Goal: Information Seeking & Learning: Check status

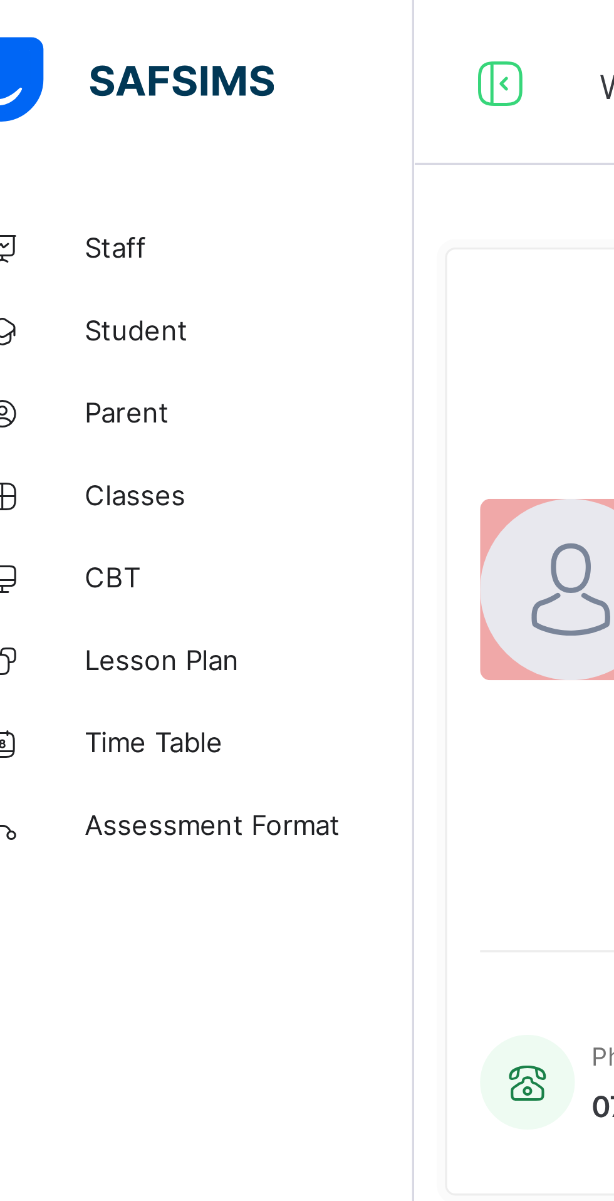
click at [86, 153] on span "Classes" at bounding box center [100, 150] width 100 height 10
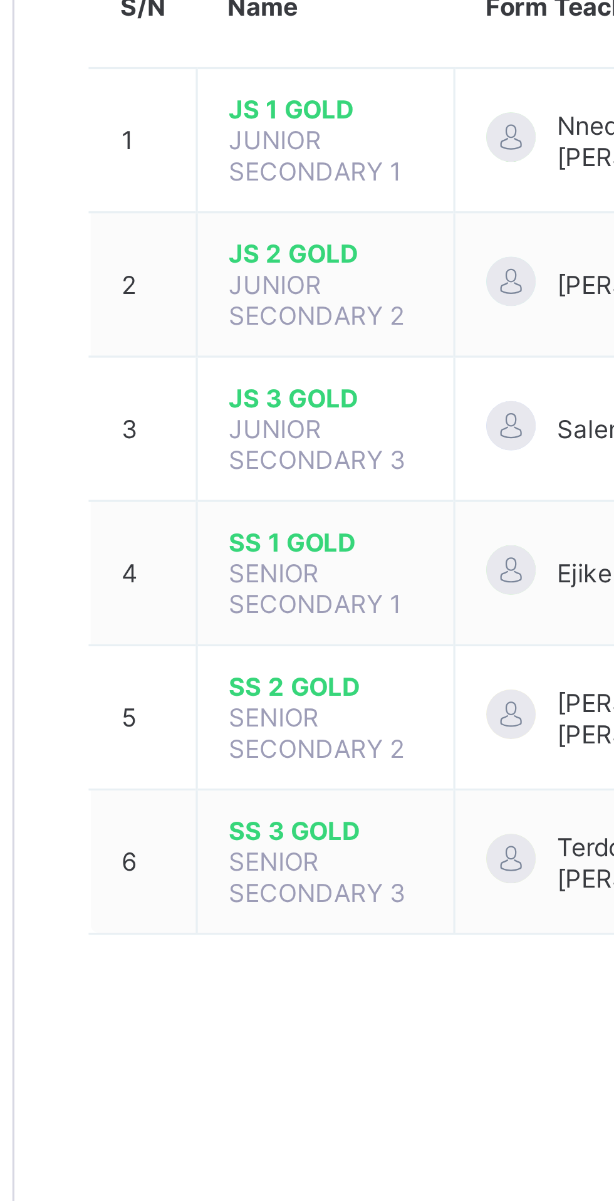
click at [241, 326] on span "SS 1 GOLD" at bounding box center [245, 330] width 59 height 9
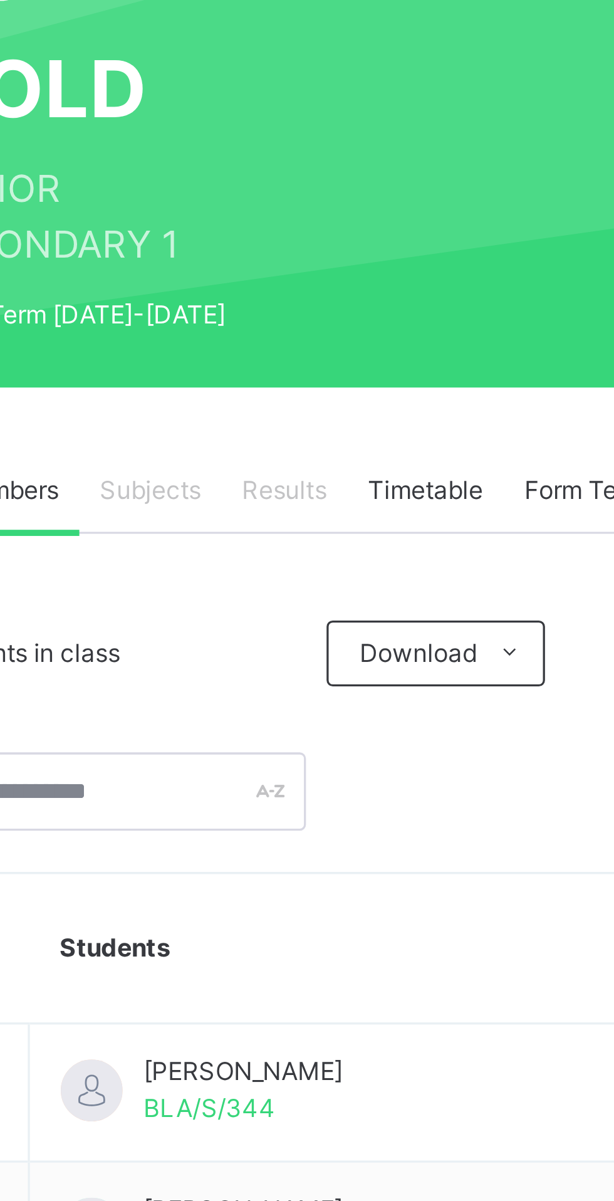
click at [303, 306] on span "Results" at bounding box center [302, 300] width 26 height 11
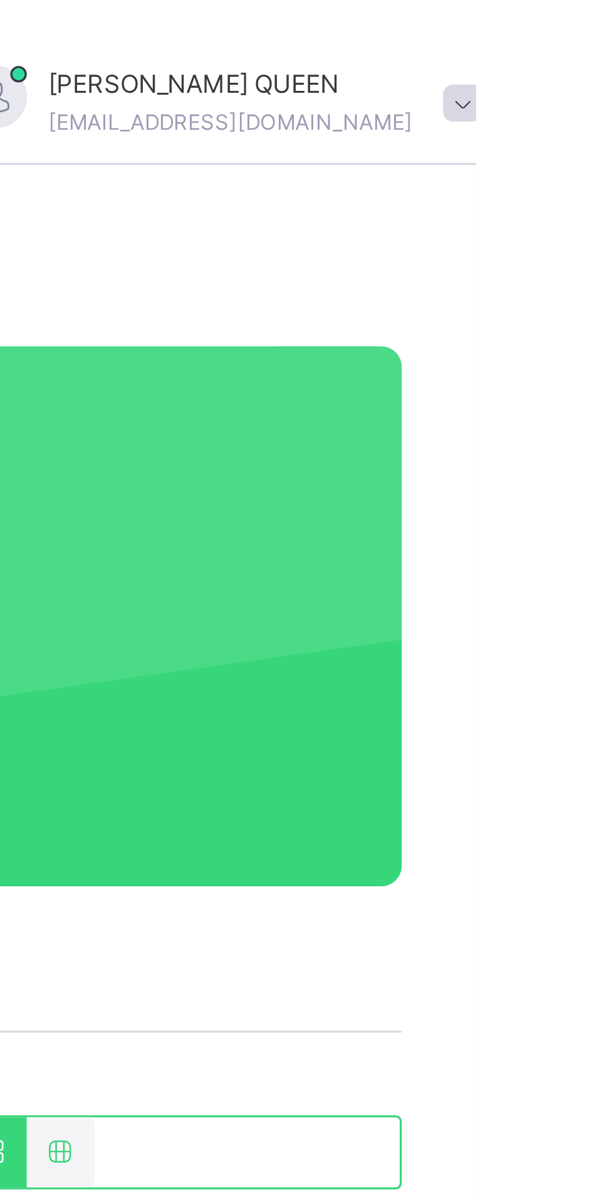
click at [604, 33] on span at bounding box center [609, 31] width 11 height 11
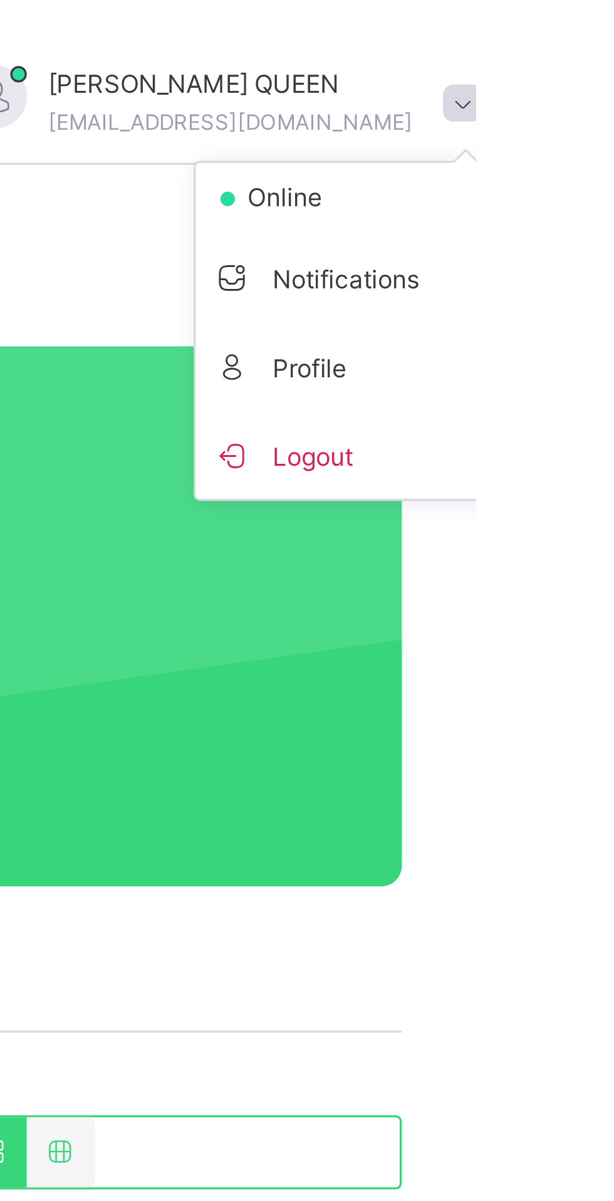
click at [552, 139] on span "Logout" at bounding box center [575, 138] width 83 height 17
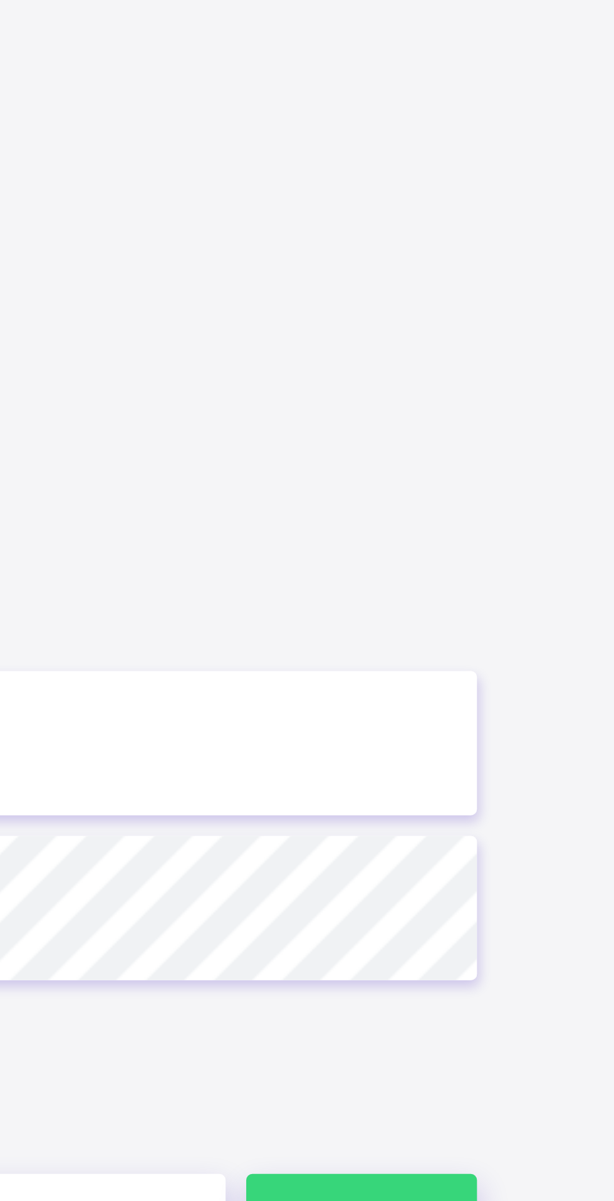
click at [512, 587] on input "**********" at bounding box center [409, 565] width 326 height 44
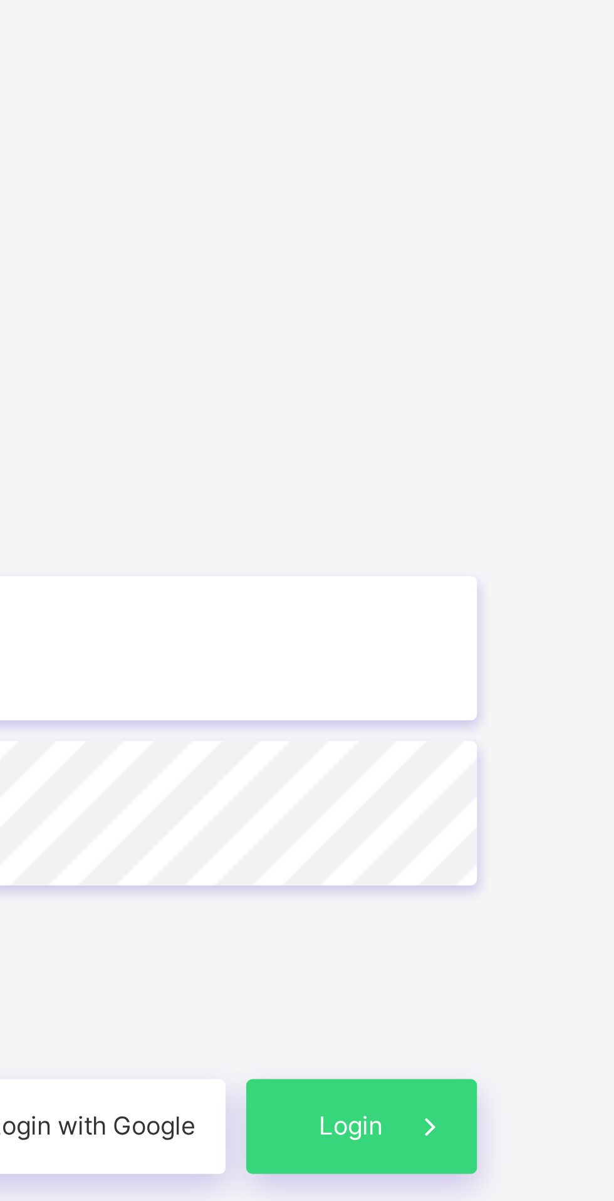
type input "**********"
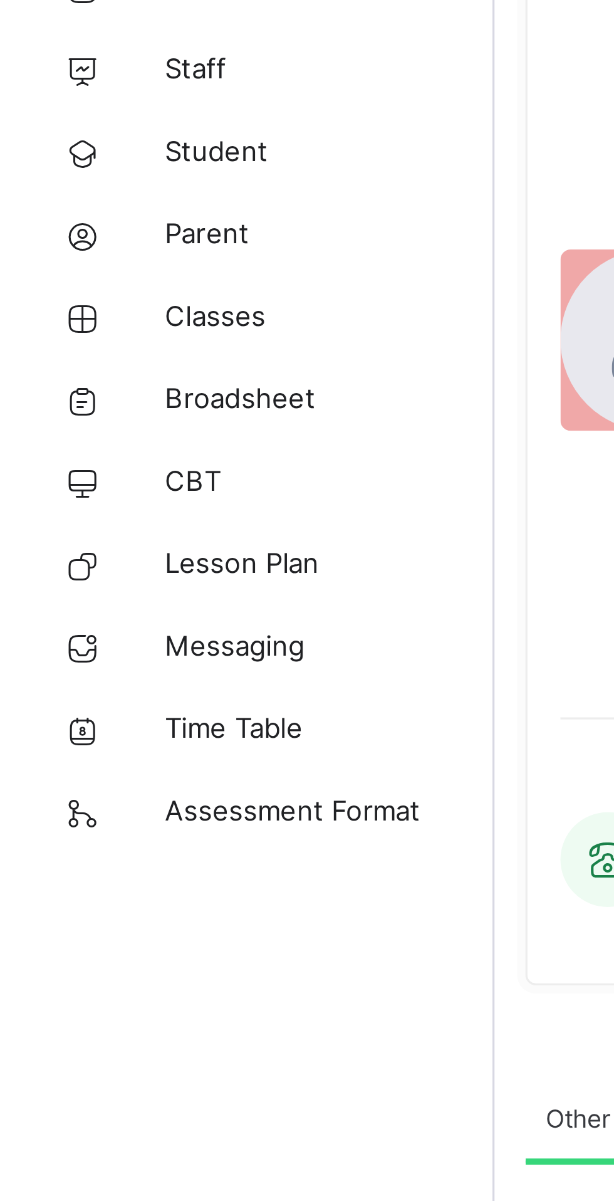
click at [183, 368] on div "Phone Number 07062617807" at bounding box center [217, 340] width 93 height 55
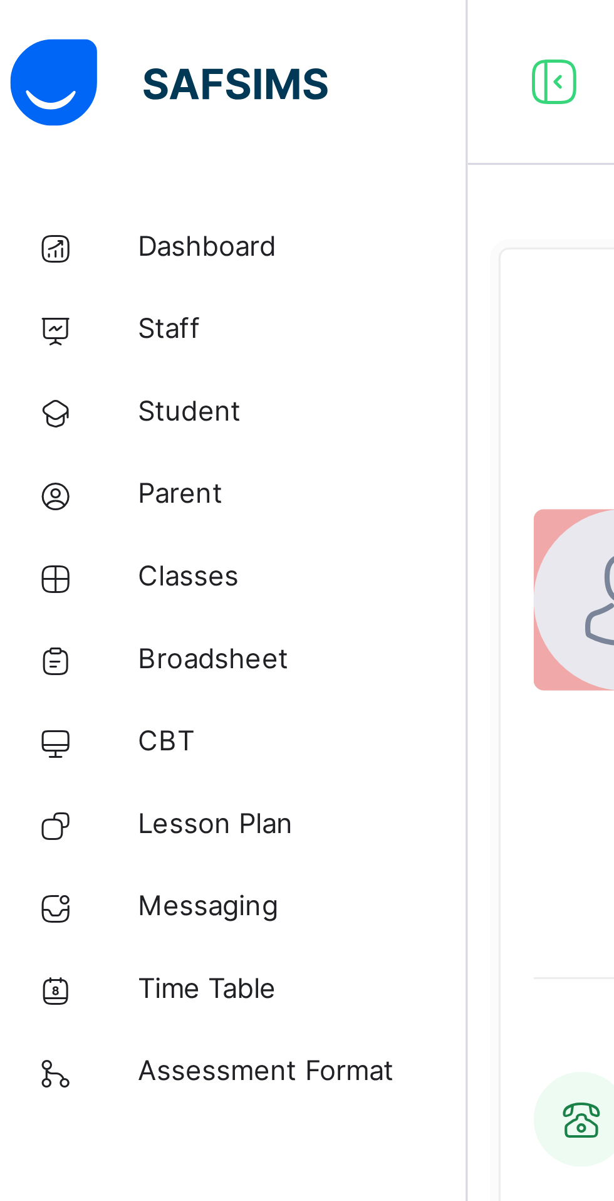
click at [70, 175] on span "Classes" at bounding box center [100, 175] width 100 height 13
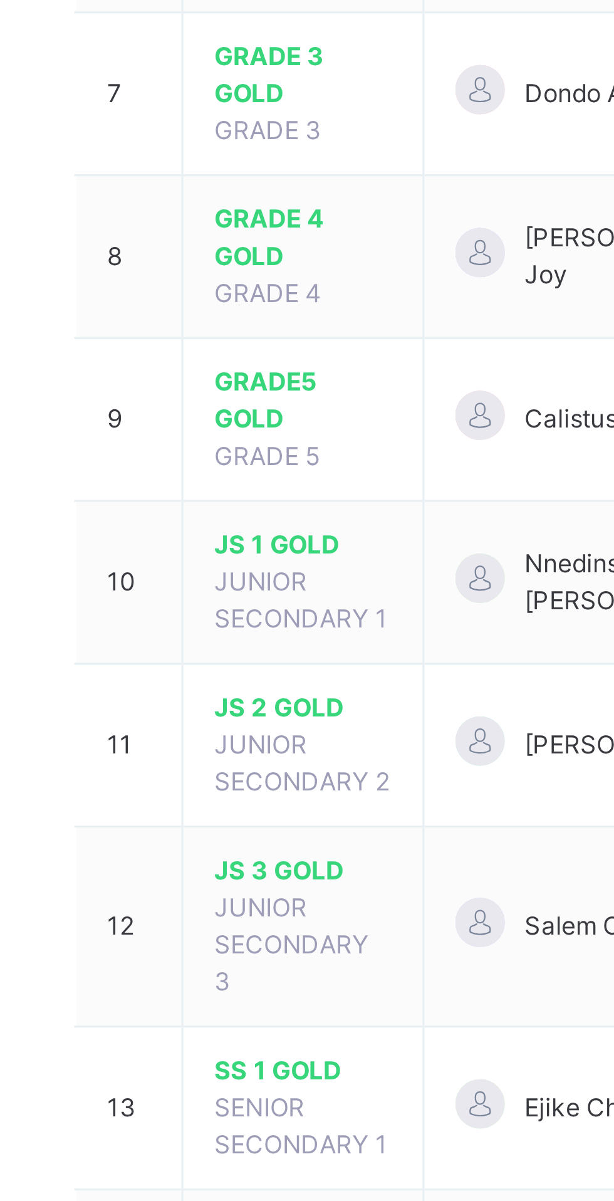
click at [234, 770] on span "SS 1 GOLD" at bounding box center [243, 775] width 54 height 11
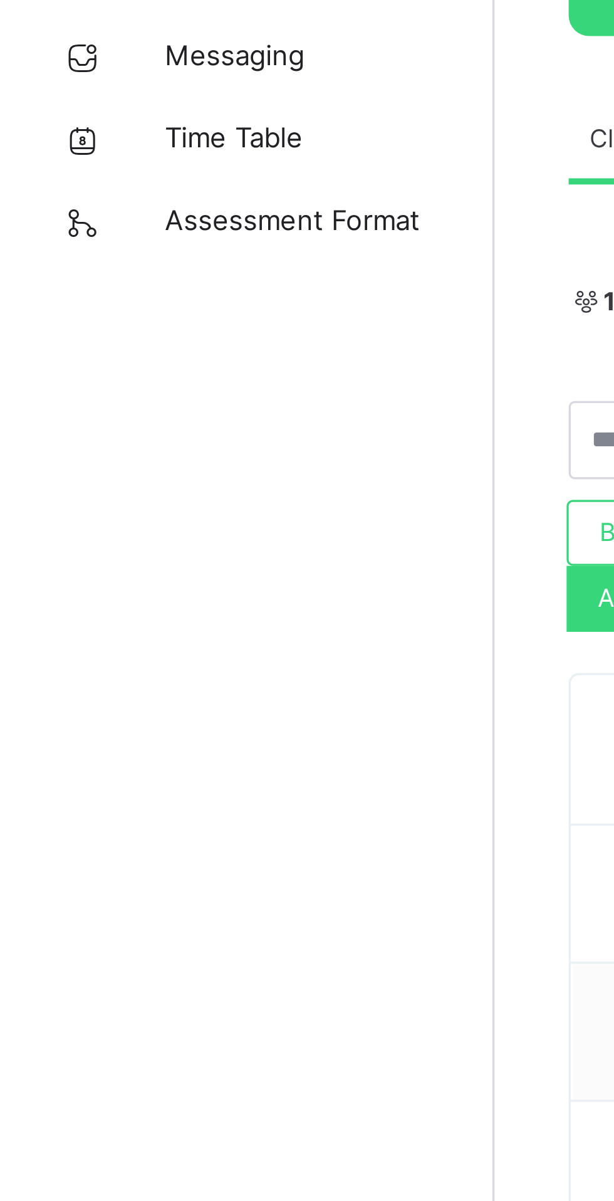
click at [81, 203] on span "Broadsheet" at bounding box center [100, 200] width 100 height 13
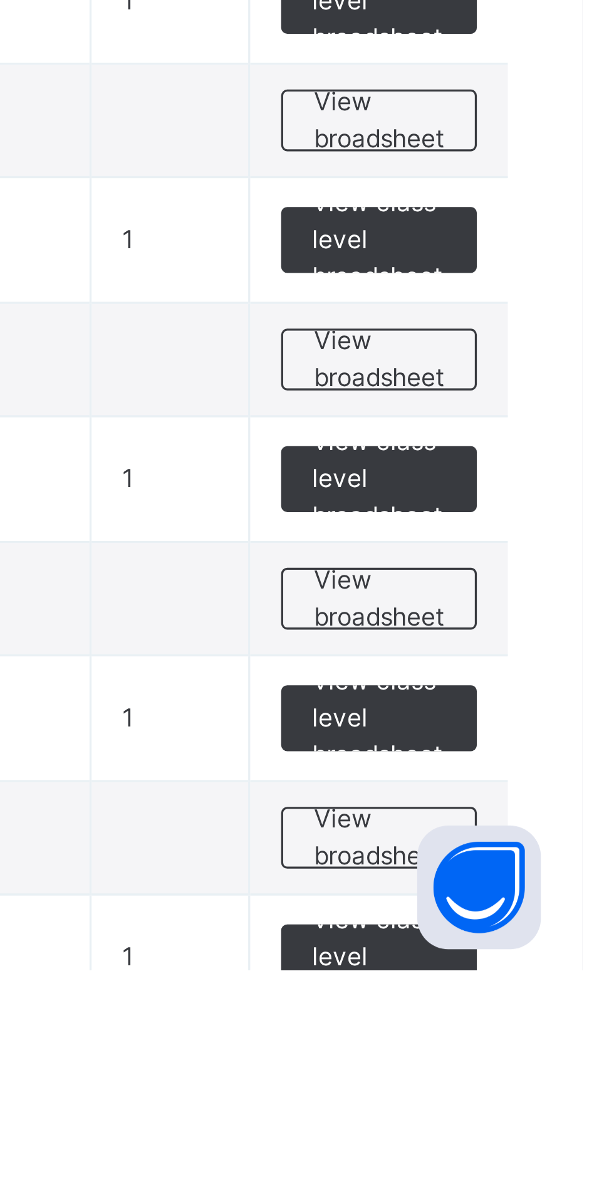
click at [554, 1087] on span "View broadsheet" at bounding box center [553, 1088] width 40 height 23
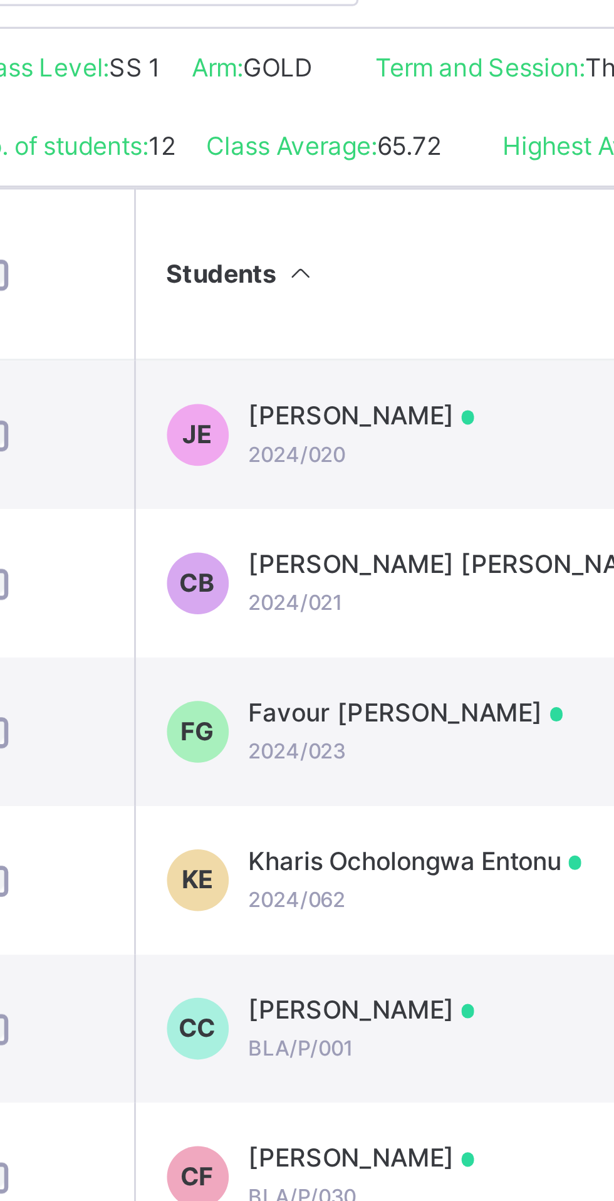
click at [309, 507] on span "[PERSON_NAME] [PERSON_NAME]" at bounding box center [328, 501] width 134 height 11
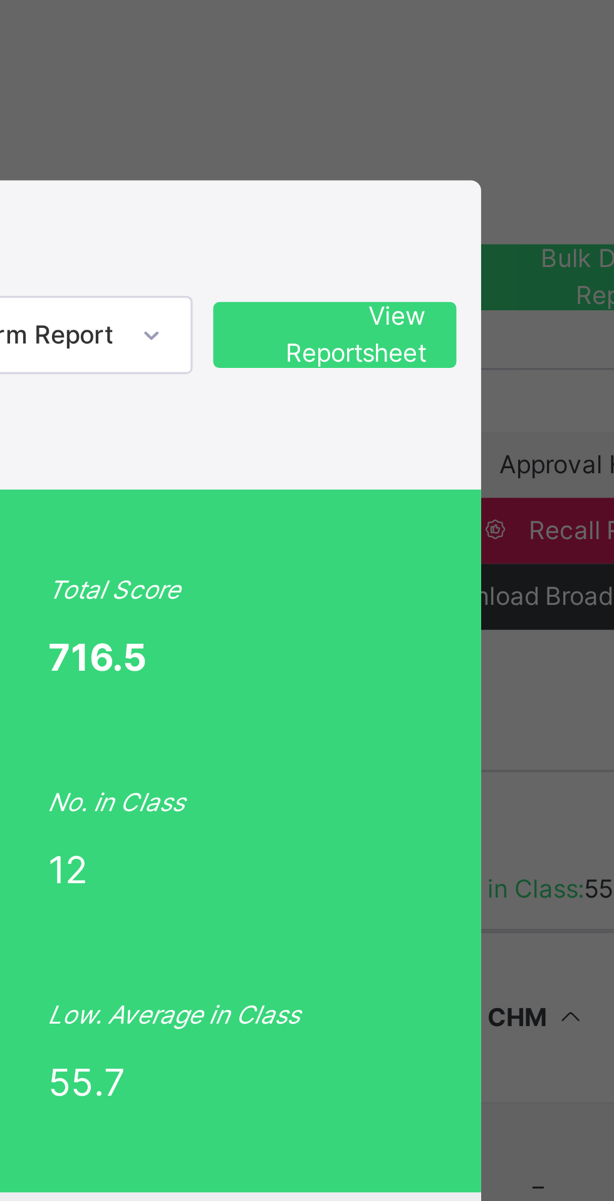
click at [505, 217] on span "View Reportsheet" at bounding box center [477, 205] width 55 height 23
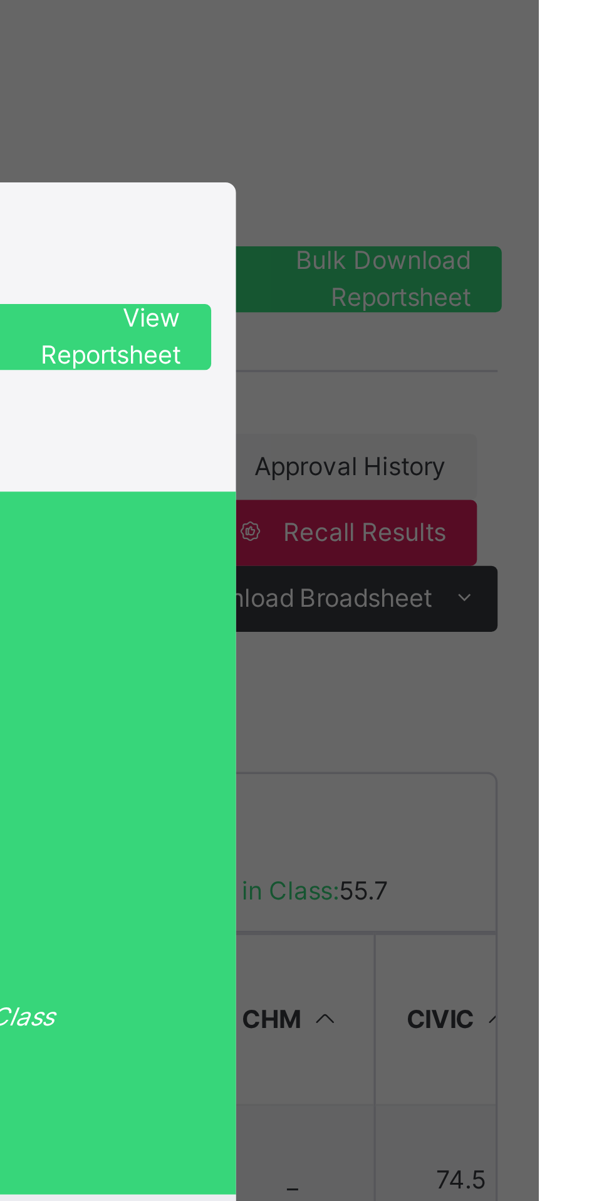
click at [609, 303] on div "CB 2024/021 Christabel Shekwoyemi Bawa SS 1 GOLD Approved End of Term Report Vi…" at bounding box center [307, 600] width 614 height 1201
click at [605, 315] on div "CB 2024/021 Christabel Shekwoyemi Bawa SS 1 GOLD Approved End of Term Report Vi…" at bounding box center [307, 600] width 614 height 1201
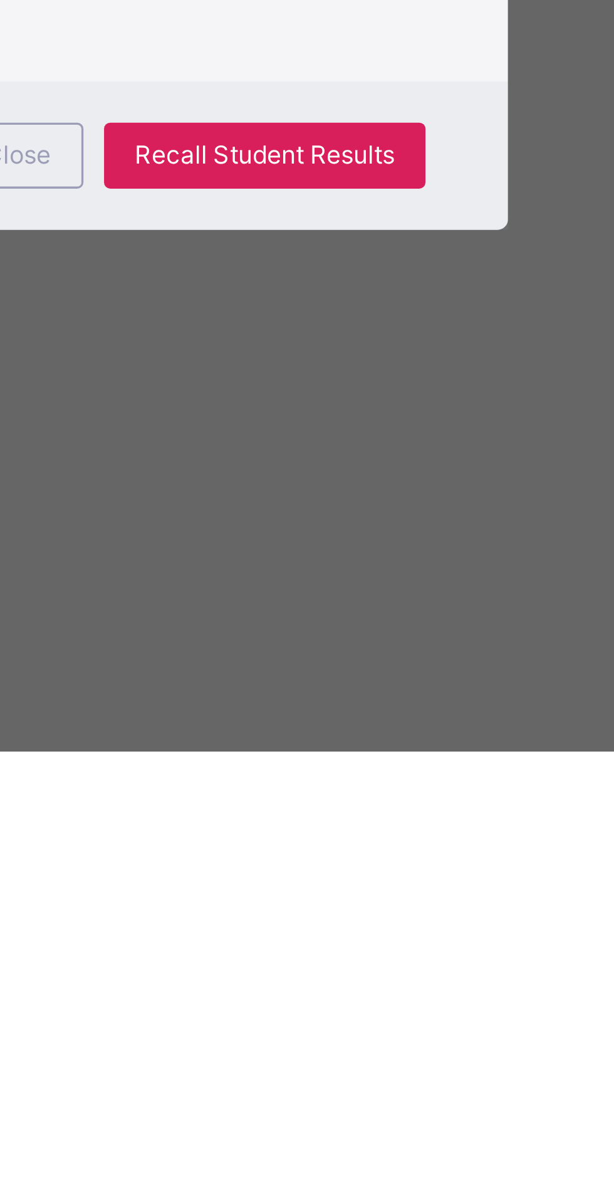
click at [383, 1026] on span "Close" at bounding box center [373, 1019] width 20 height 11
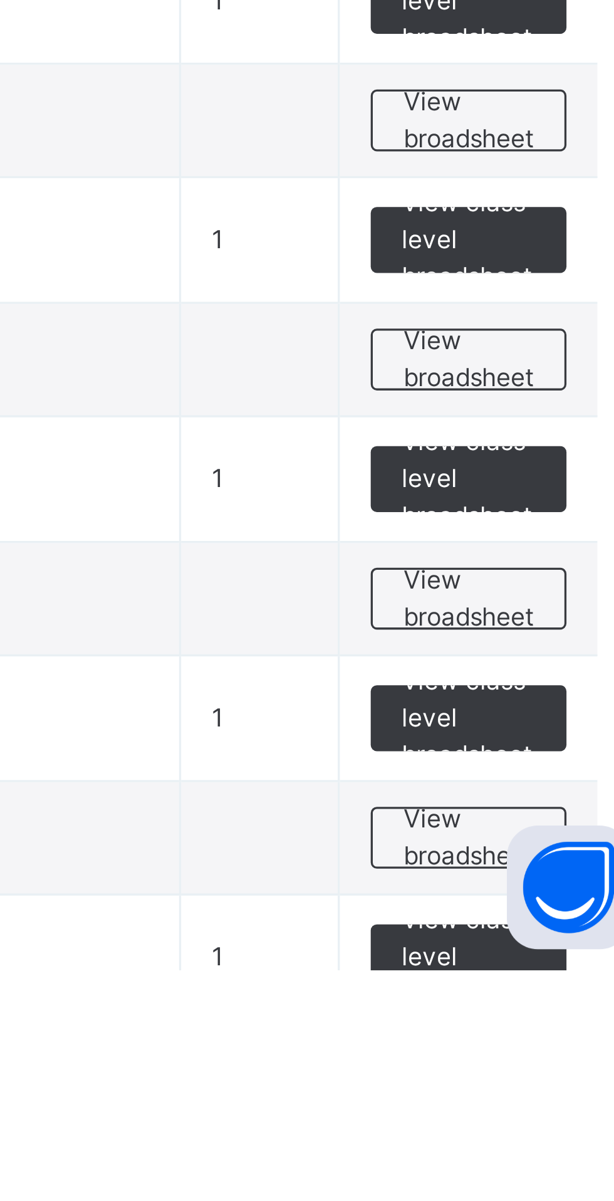
click at [556, 1048] on span "View class level broadsheet" at bounding box center [552, 1052] width 41 height 34
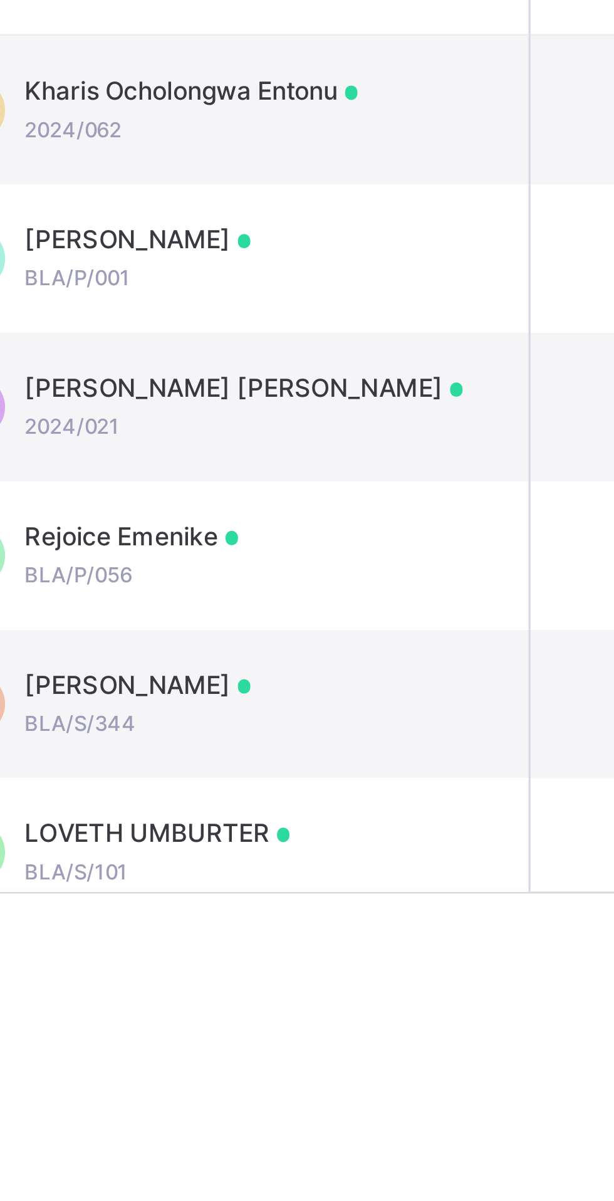
click at [346, 462] on span "[PERSON_NAME] [PERSON_NAME]" at bounding box center [316, 456] width 134 height 11
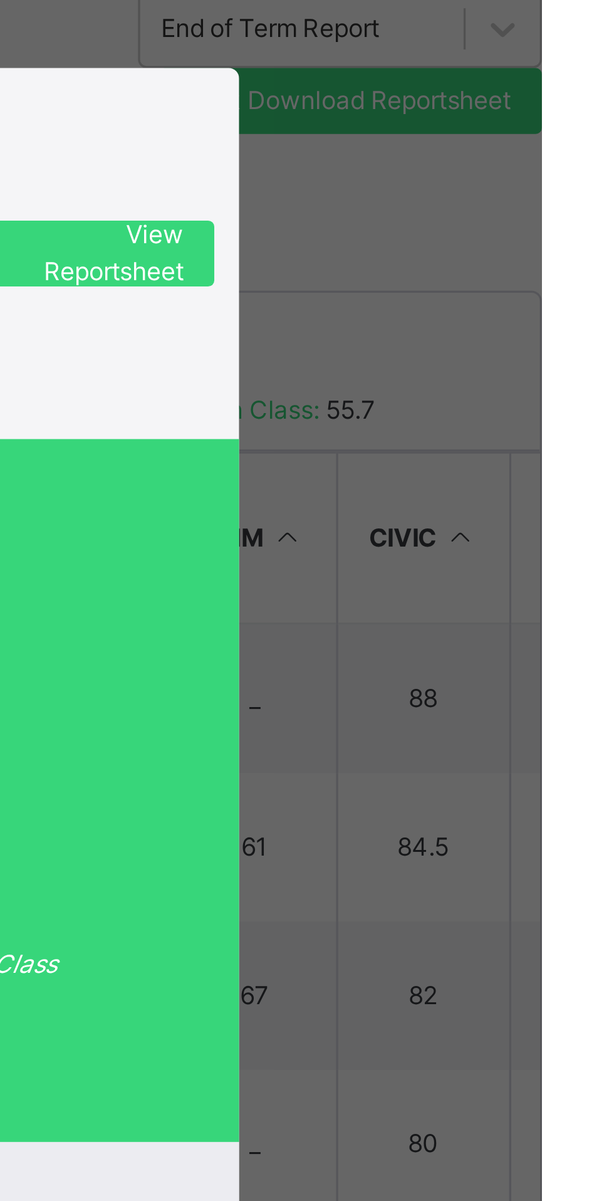
click at [522, 293] on div "CB 2024/021 Christabel Shekwoyemi Bawa 0215f446-1fb8-4272-92cd-008dcfcd8558 a8f…" at bounding box center [307, 236] width 430 height 113
click at [505, 248] on span "View Reportsheet" at bounding box center [477, 236] width 55 height 23
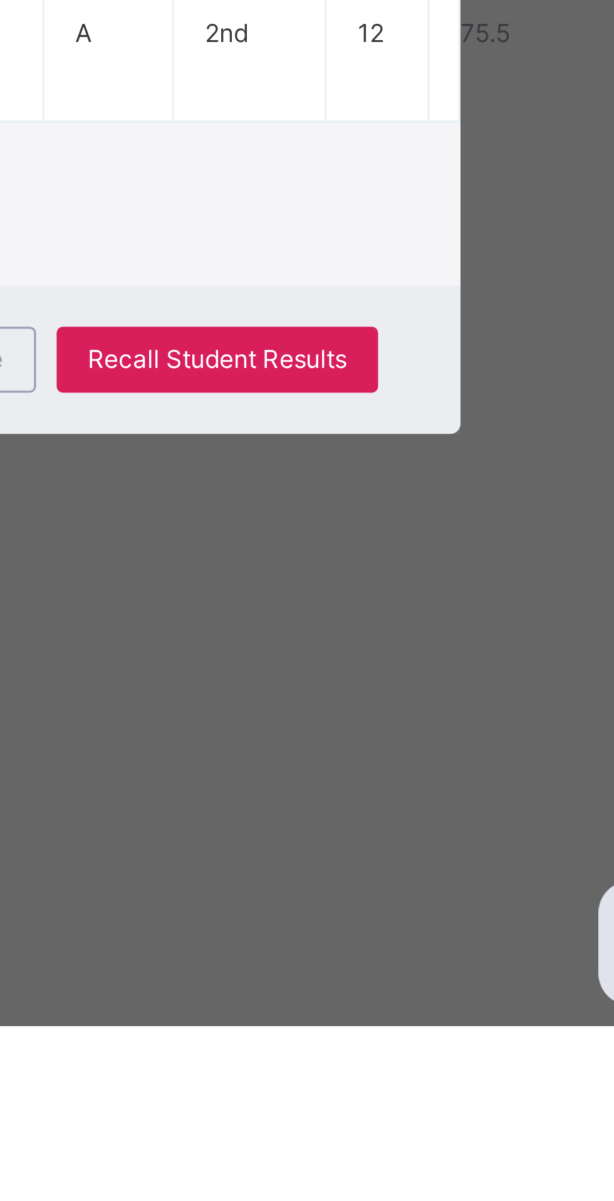
click at [488, 1004] on span "Recall Student Results" at bounding box center [448, 998] width 79 height 11
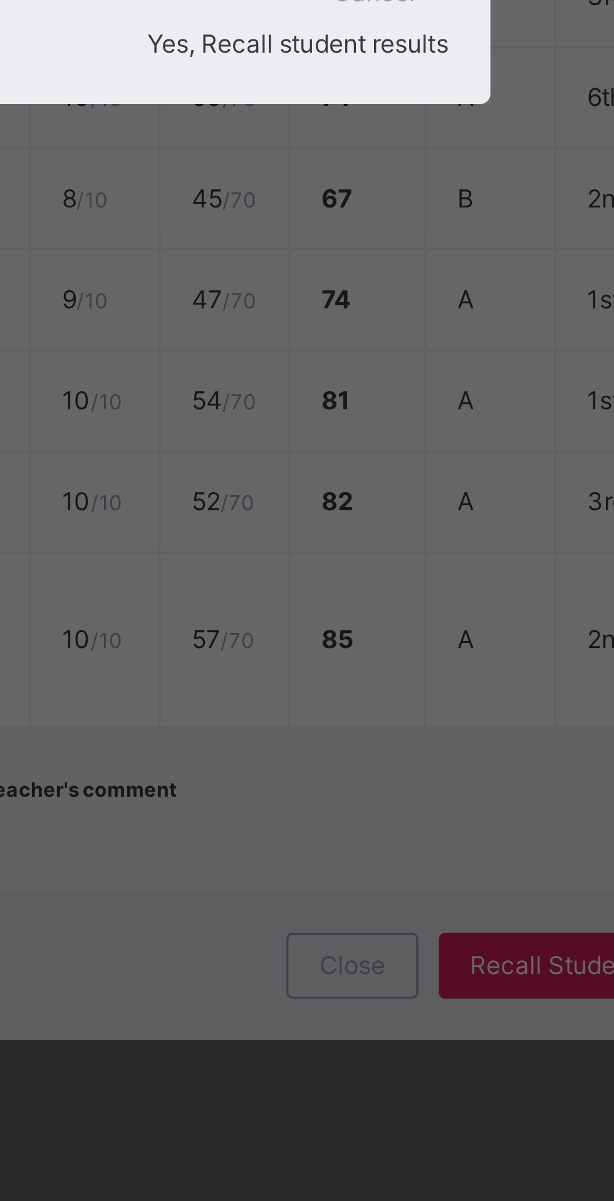
click at [367, 709] on span "Cancel" at bounding box center [379, 702] width 25 height 11
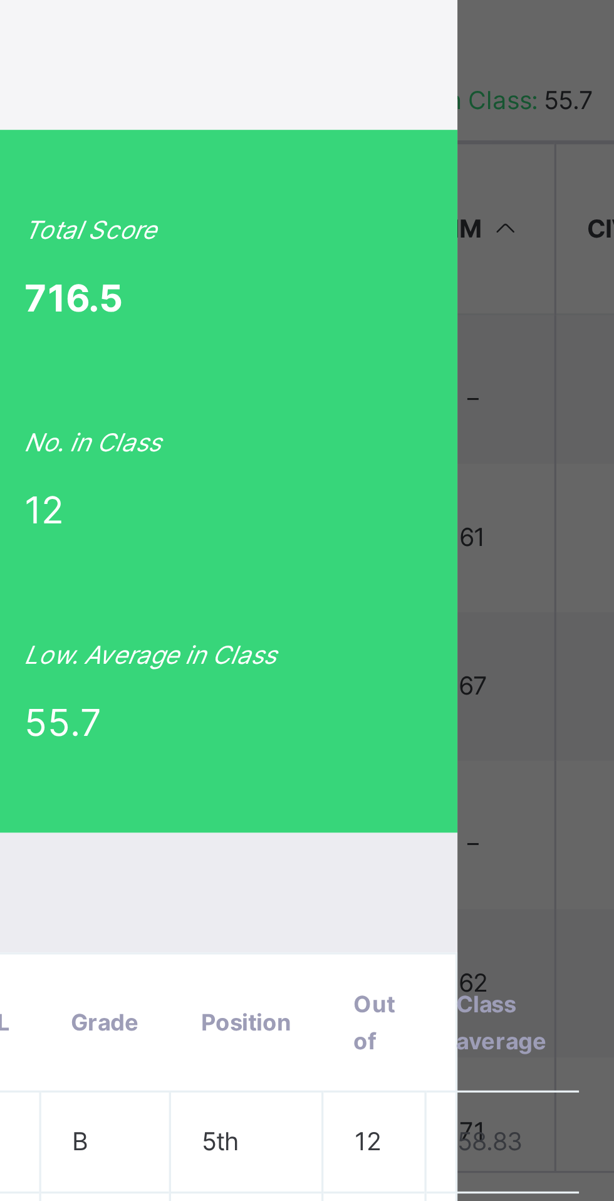
click at [505, 248] on span "View Reportsheet" at bounding box center [477, 236] width 55 height 23
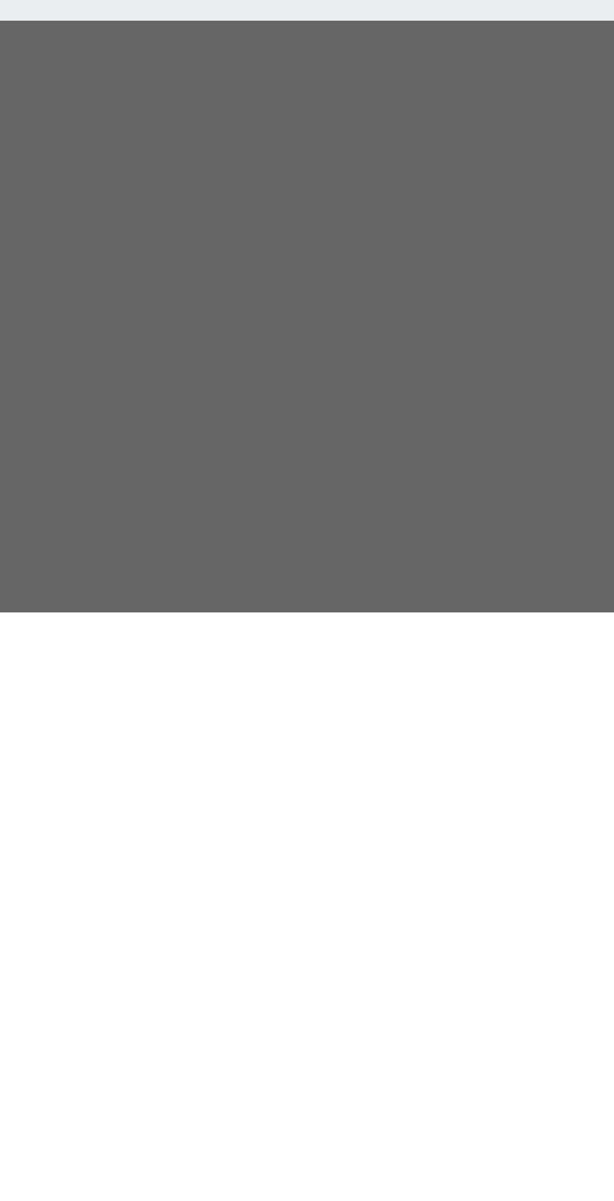
click at [383, 1004] on span "Close" at bounding box center [373, 998] width 20 height 11
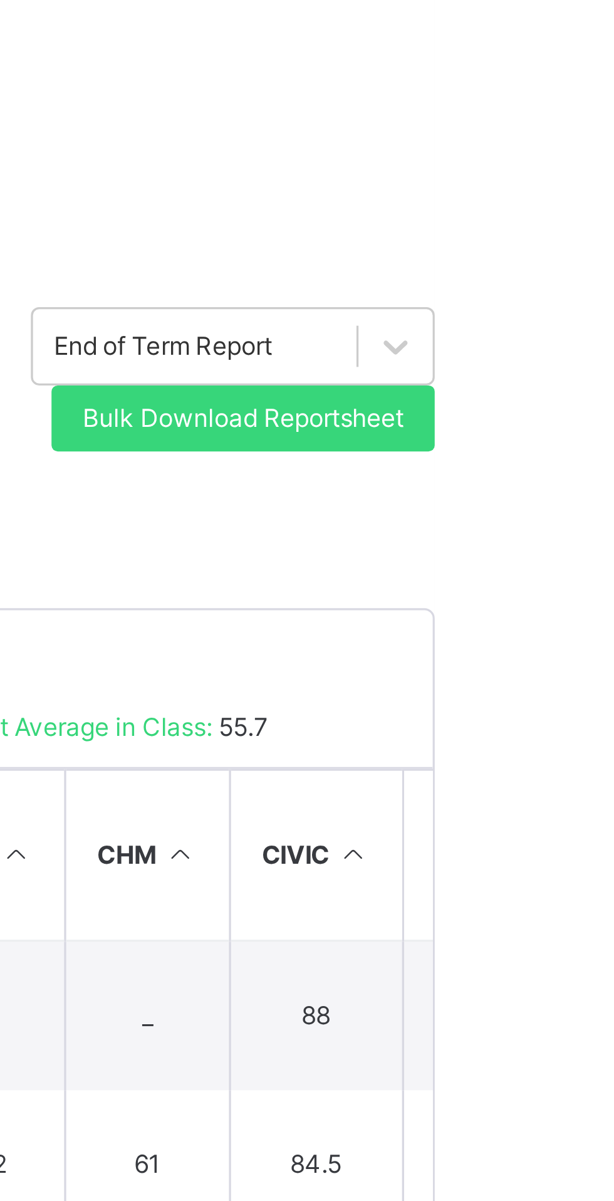
click at [238, 216] on span "Download Broadsheet" at bounding box center [199, 209] width 78 height 11
click at [0, 0] on li "Excel sheet" at bounding box center [0, 0] width 0 height 0
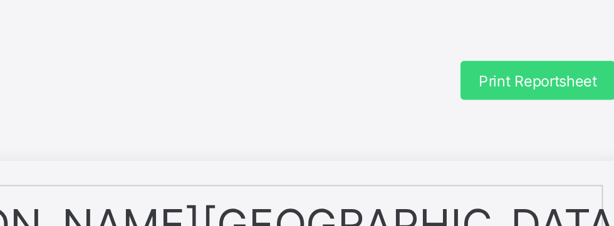
click at [507, 40] on span "Print Reportsheet" at bounding box center [510, 41] width 61 height 9
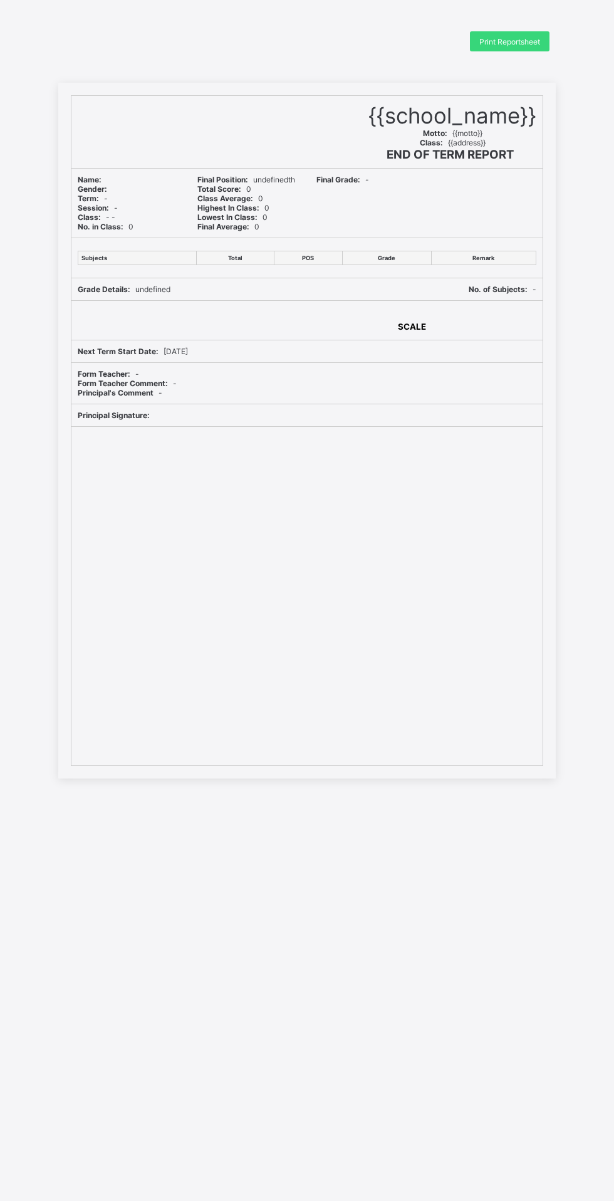
scroll to position [31, 0]
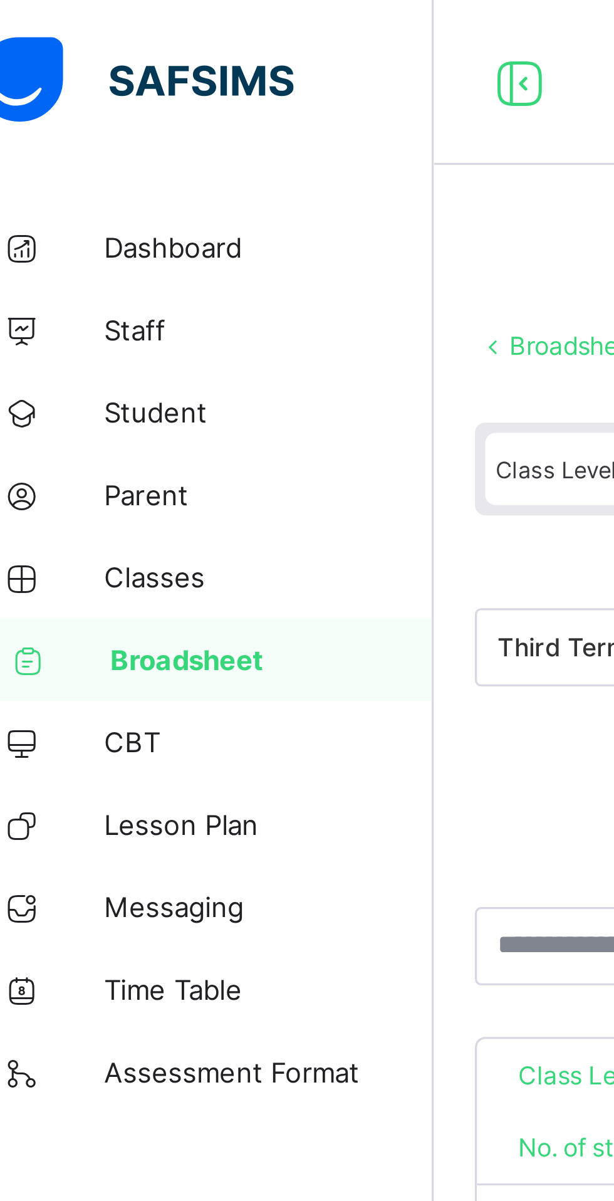
click at [69, 176] on span "Classes" at bounding box center [100, 176] width 100 height 10
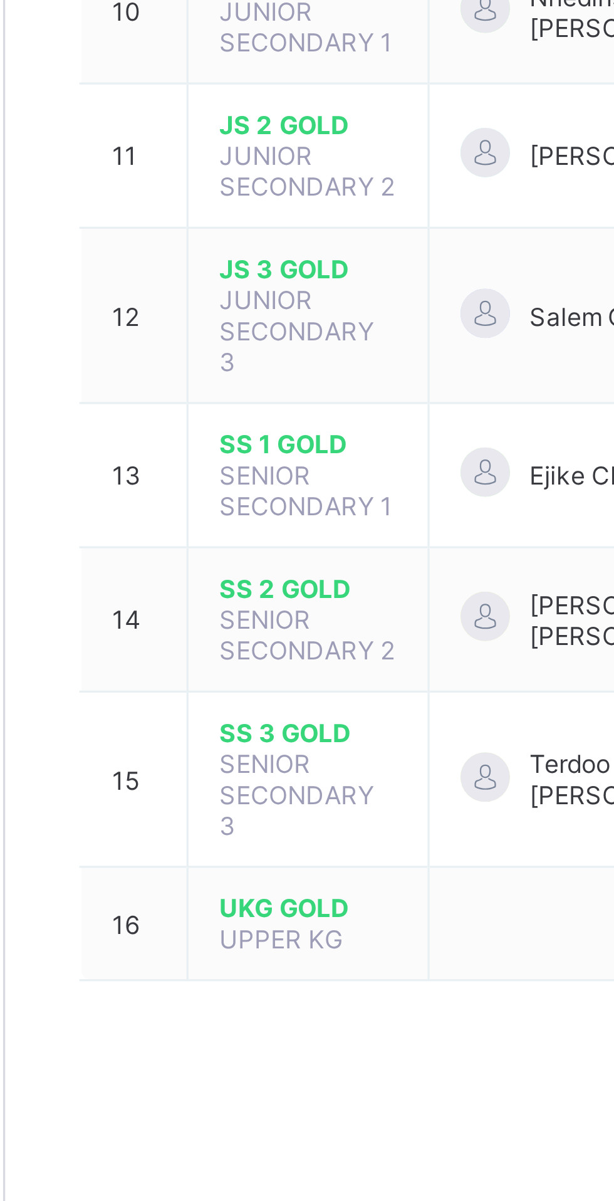
click at [239, 702] on span "SS 1 GOLD" at bounding box center [243, 706] width 54 height 9
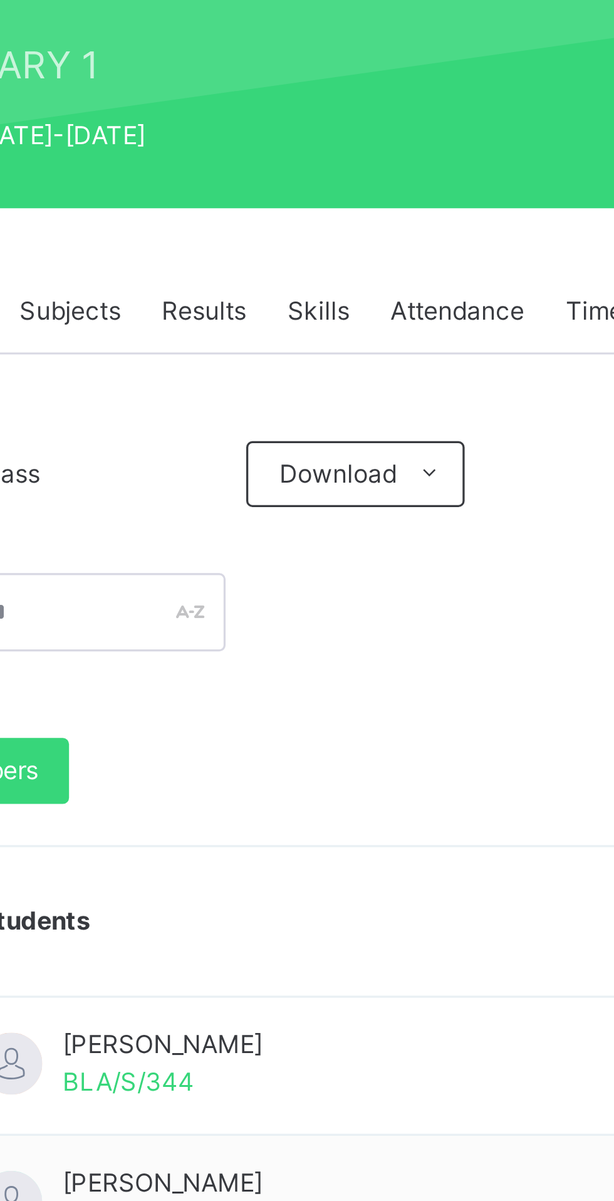
click at [302, 299] on span "Results" at bounding box center [302, 300] width 26 height 11
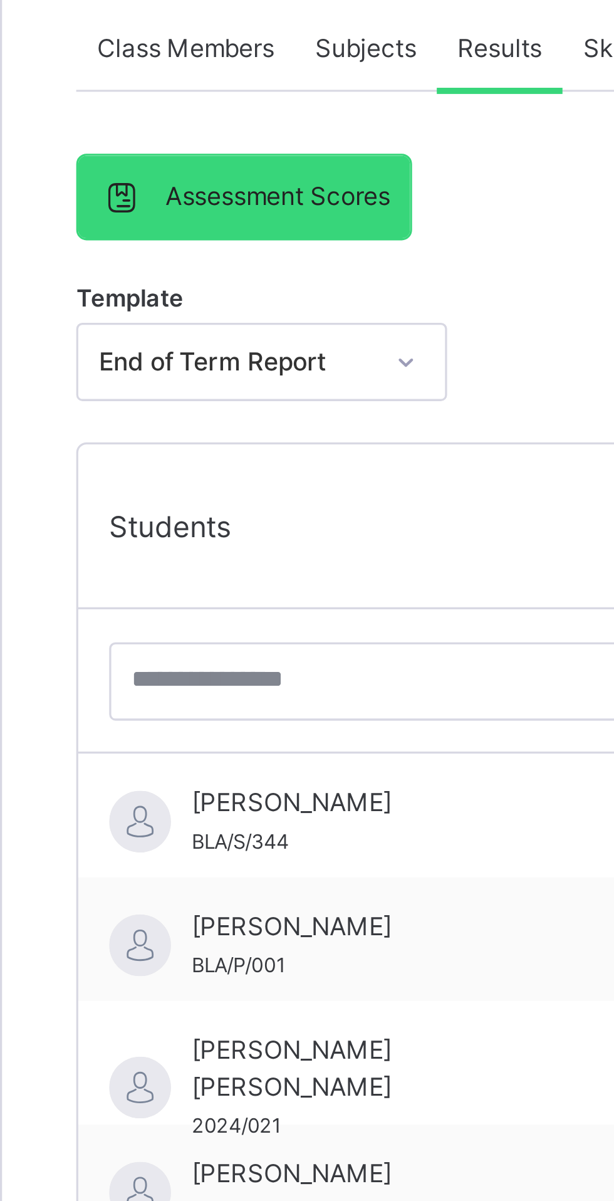
click at [282, 611] on span "[PERSON_NAME] [PERSON_NAME]" at bounding box center [264, 611] width 112 height 23
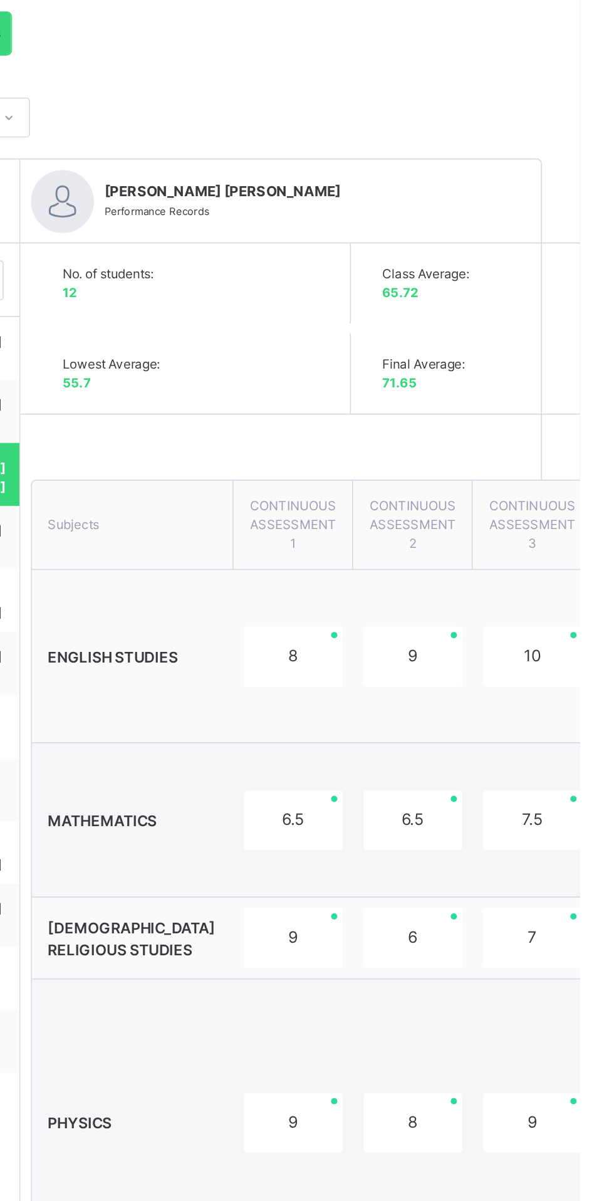
click at [507, 809] on div "6.5" at bounding box center [514, 816] width 59 height 36
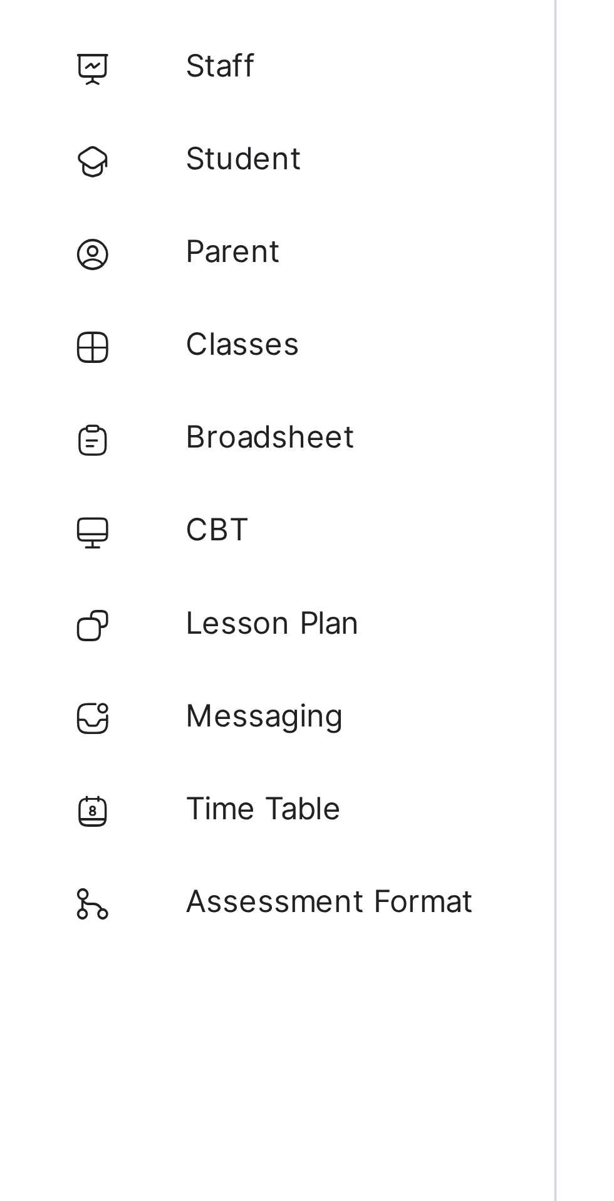
click at [82, 204] on span "Broadsheet" at bounding box center [100, 200] width 100 height 13
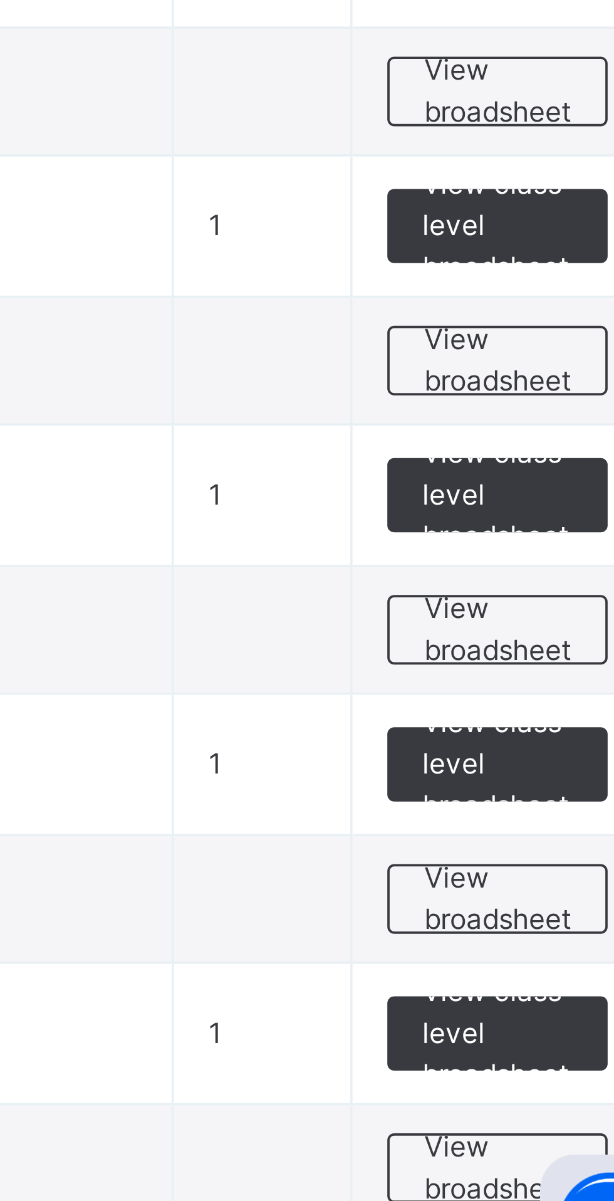
click at [549, 1087] on span "View broadsheet" at bounding box center [553, 1088] width 40 height 23
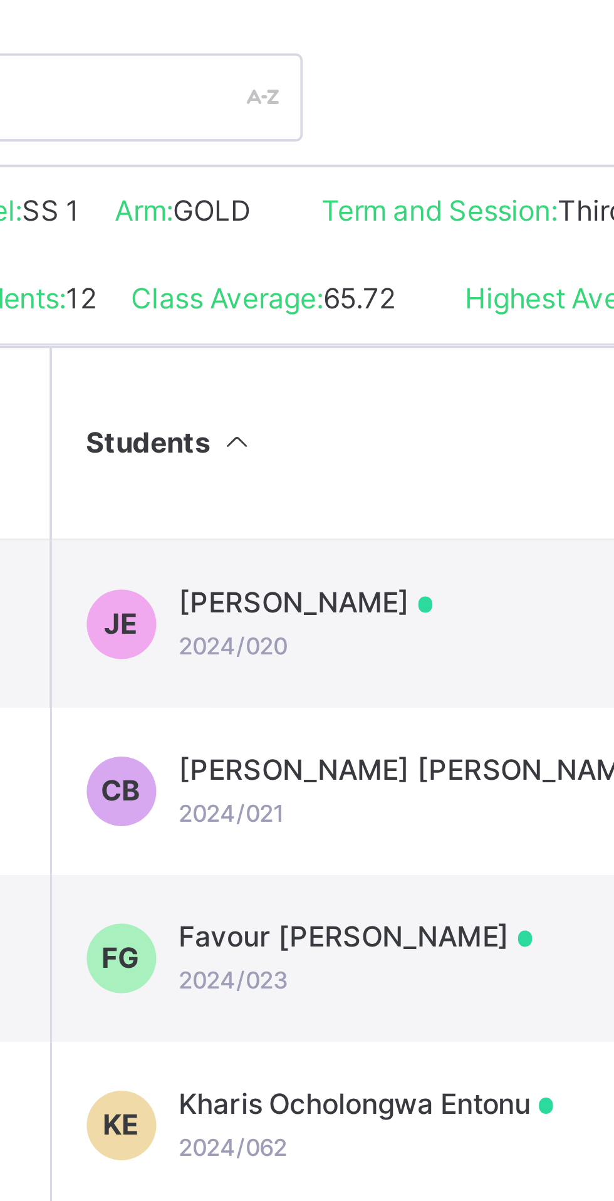
click at [323, 519] on div "[PERSON_NAME] [PERSON_NAME] 2024/021" at bounding box center [328, 507] width 134 height 23
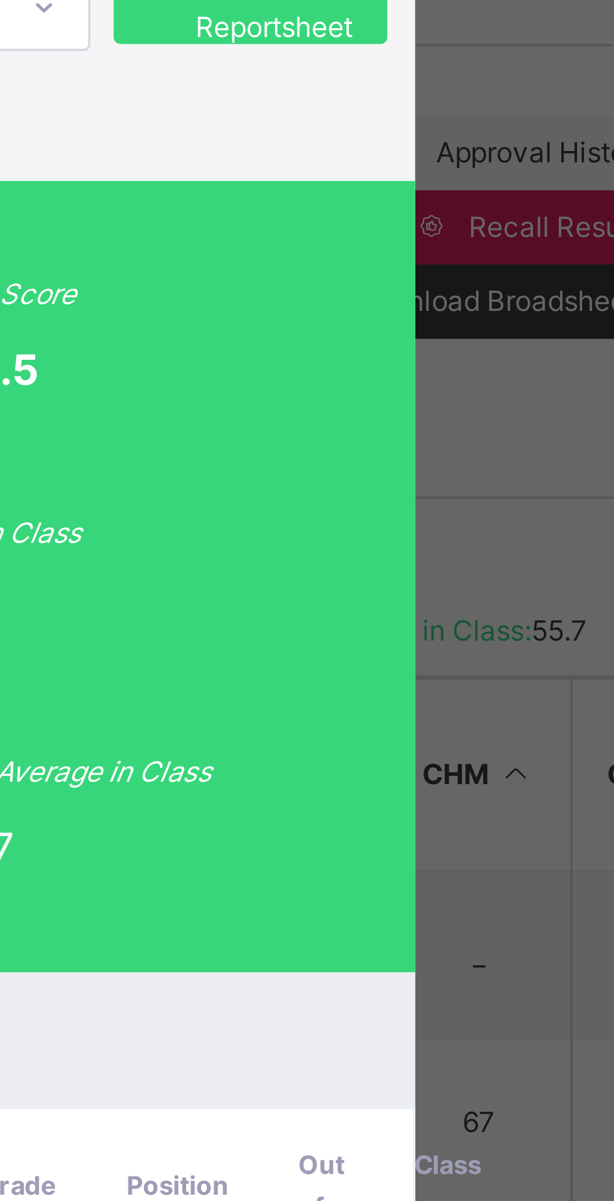
click at [522, 253] on div "CB 2024/021 [PERSON_NAME] [PERSON_NAME] 1 GOLD Approved End of Term Report View…" at bounding box center [307, 206] width 430 height 94
click at [505, 217] on span "View Reportsheet" at bounding box center [477, 205] width 55 height 23
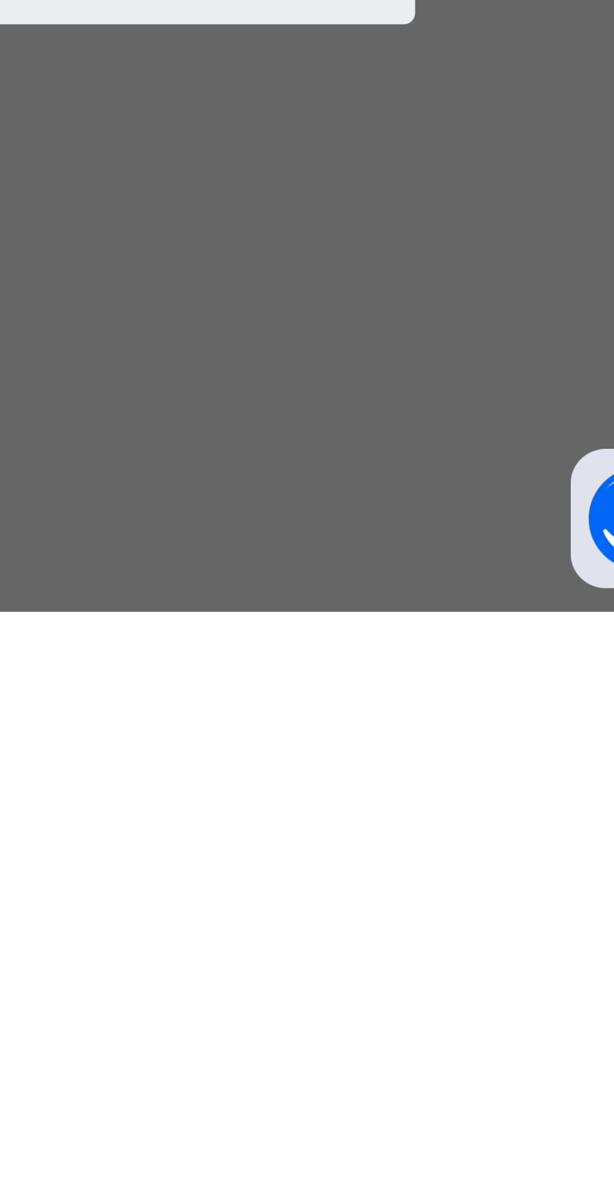
click at [383, 1026] on span "Close" at bounding box center [373, 1019] width 20 height 11
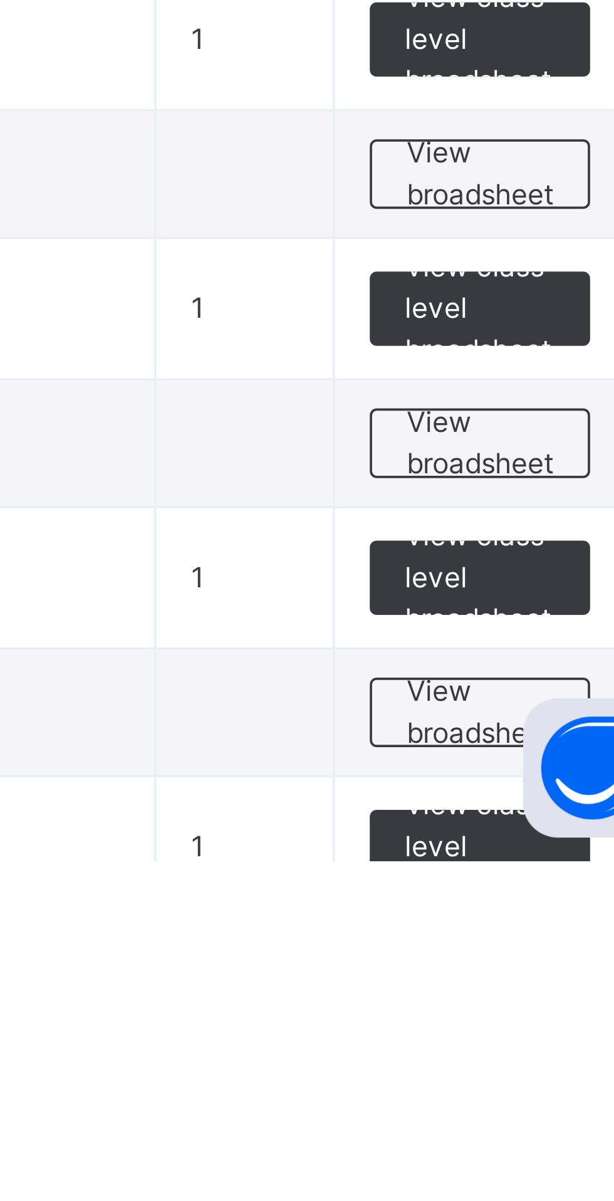
click at [551, 1161] on span "View broadsheet" at bounding box center [553, 1161] width 40 height 23
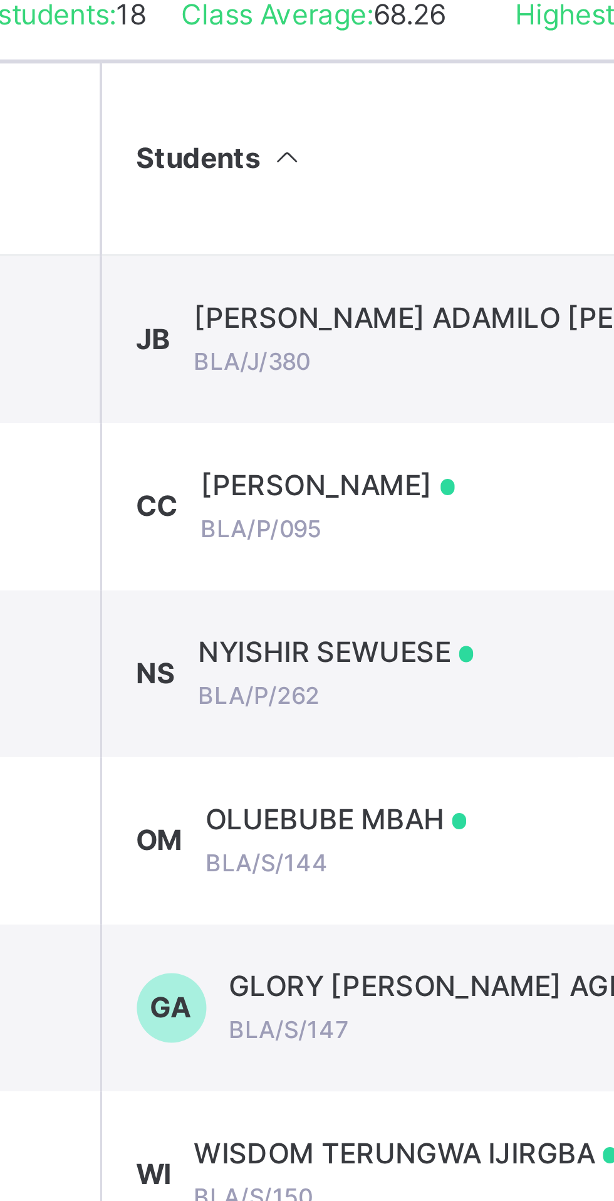
click at [322, 473] on div "[PERSON_NAME] ADAMILO [PERSON_NAME] BLA/J/380" at bounding box center [337, 462] width 170 height 23
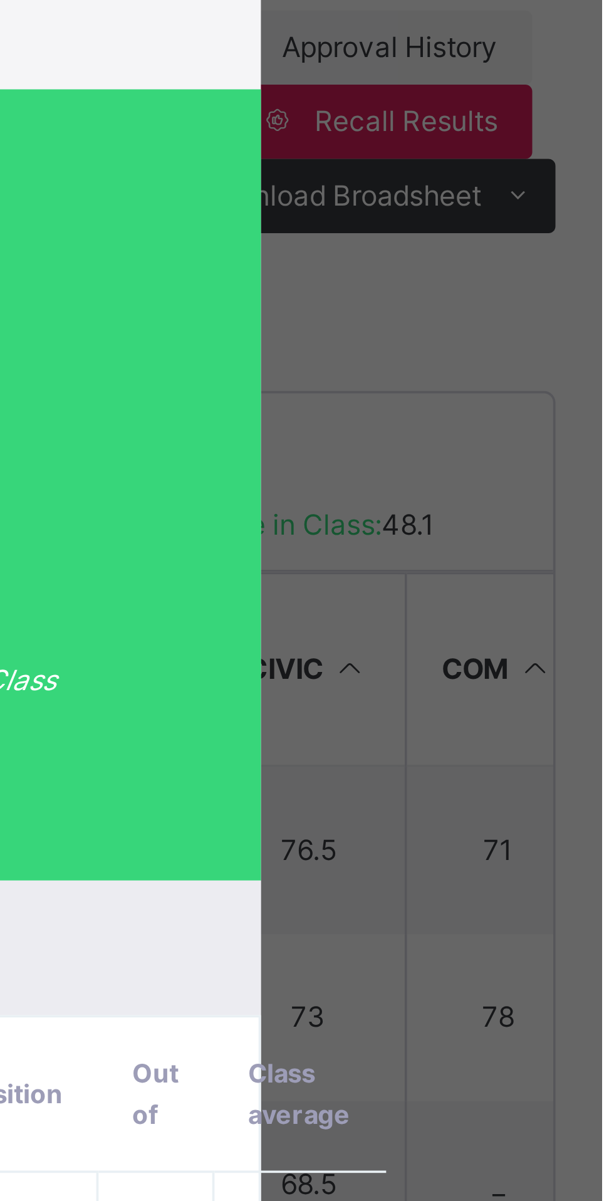
click at [488, 211] on span "View Reportsheet" at bounding box center [460, 200] width 55 height 23
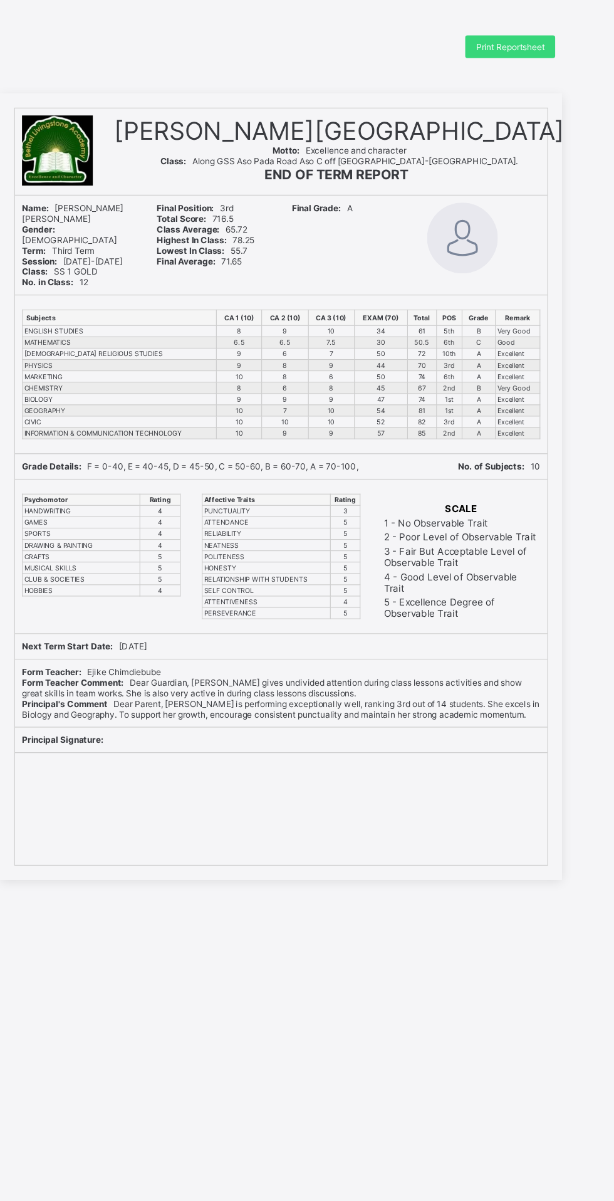
click at [509, 42] on span "Print Reportsheet" at bounding box center [510, 41] width 61 height 9
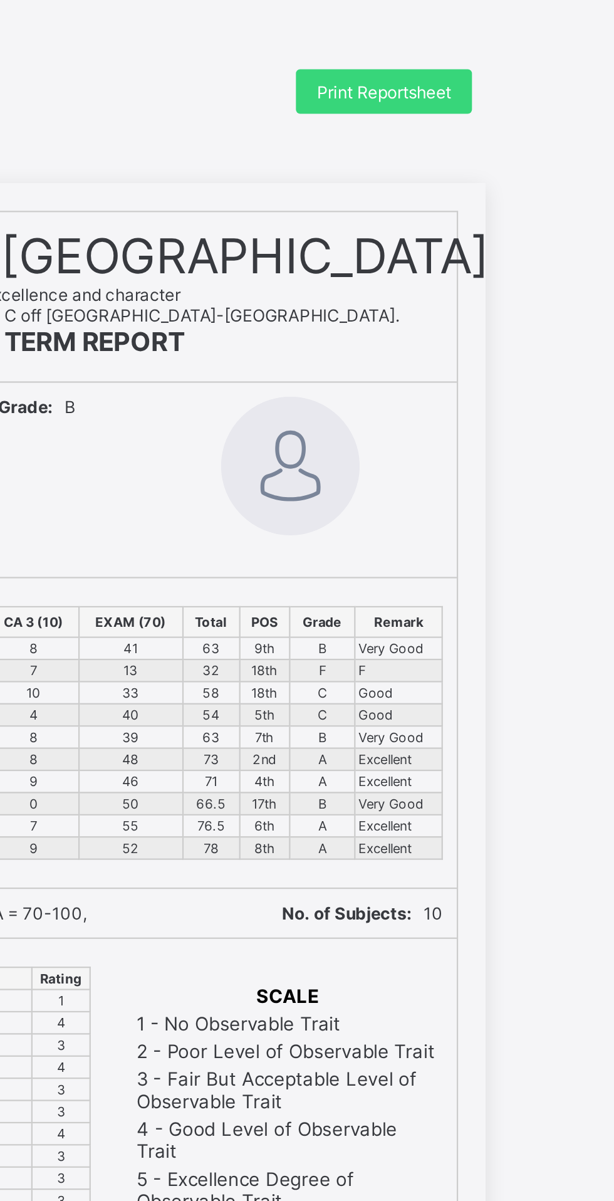
click at [517, 36] on div "Print Reportsheet" at bounding box center [510, 41] width 80 height 20
